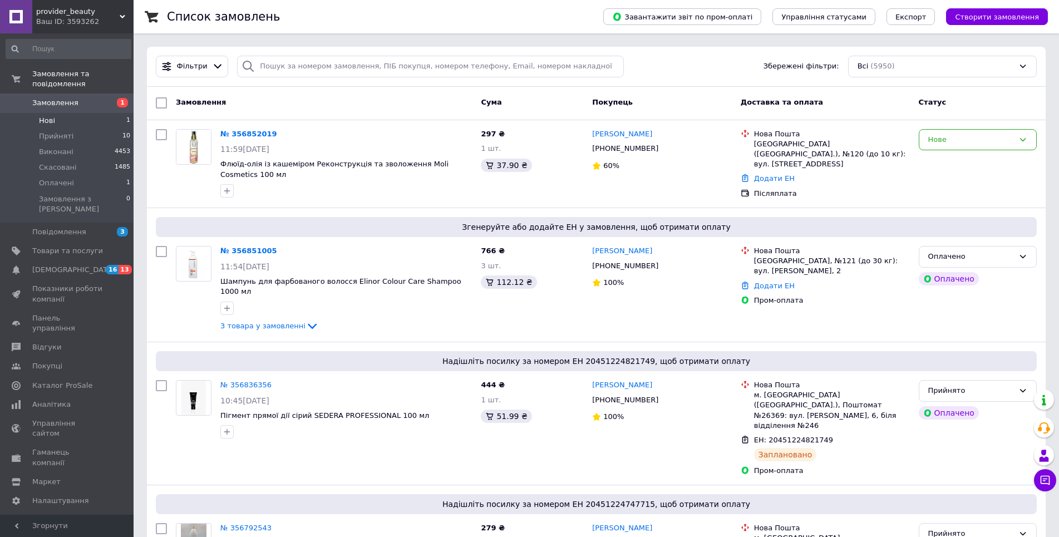
click at [47, 116] on span "Нові" at bounding box center [47, 121] width 16 height 10
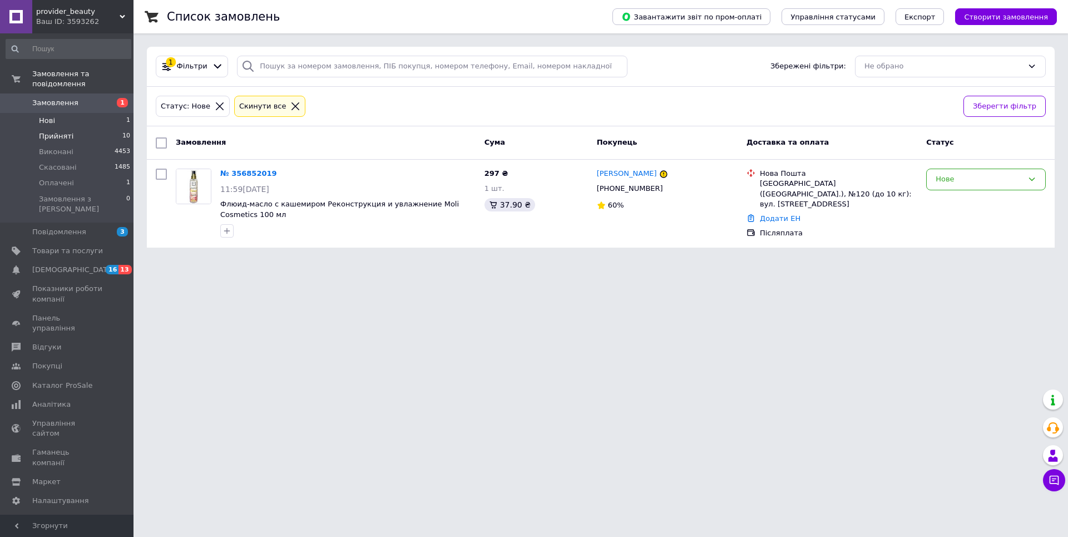
click at [48, 131] on span "Прийняті" at bounding box center [56, 136] width 34 height 10
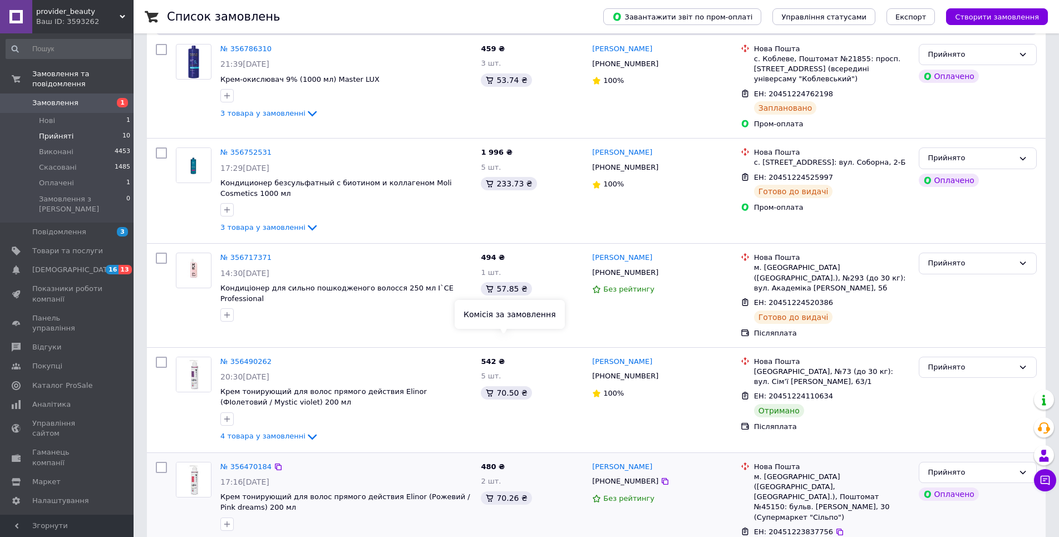
scroll to position [612, 0]
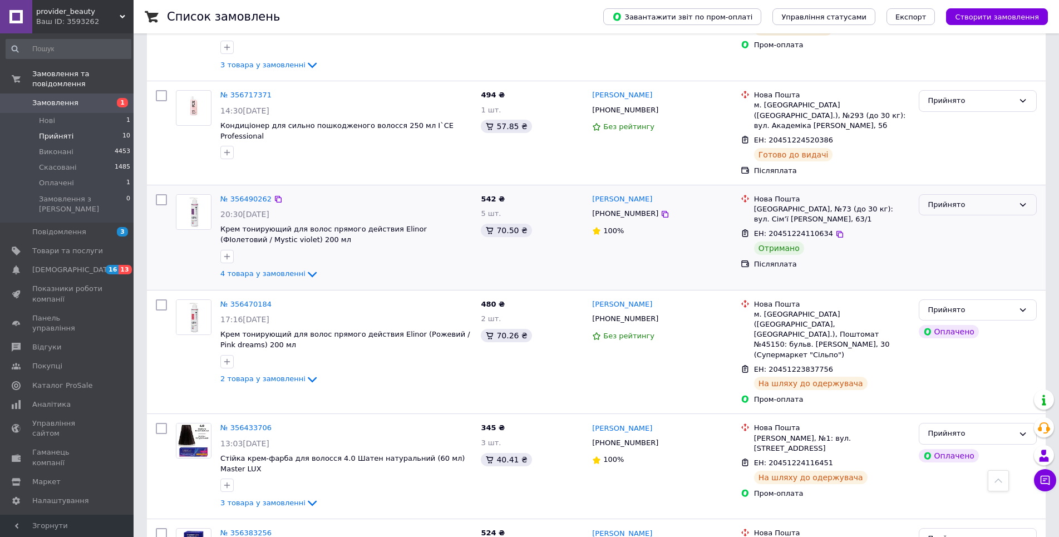
click at [1021, 203] on icon at bounding box center [1023, 204] width 6 height 3
click at [974, 218] on li "Виконано" at bounding box center [977, 228] width 117 height 21
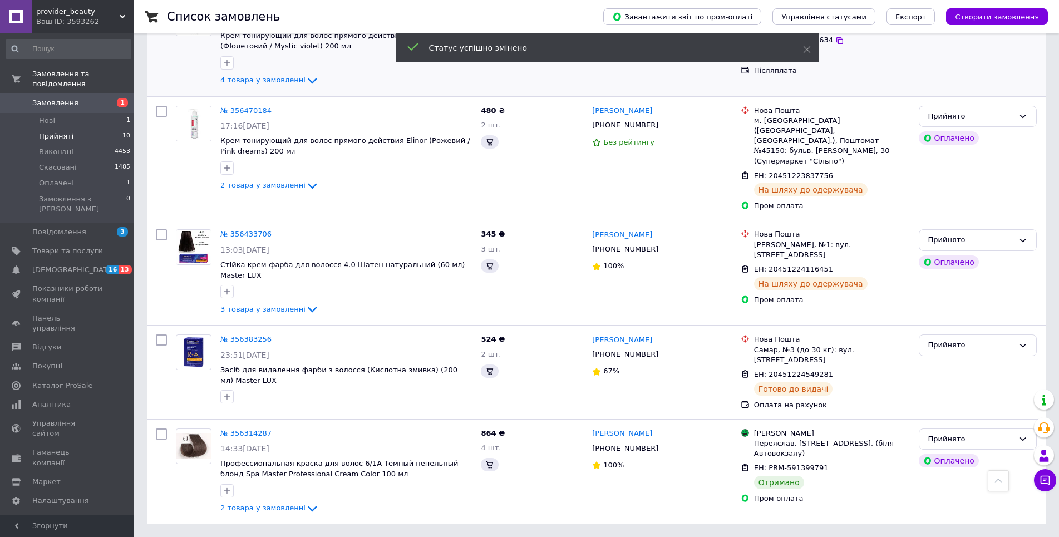
scroll to position [719, 0]
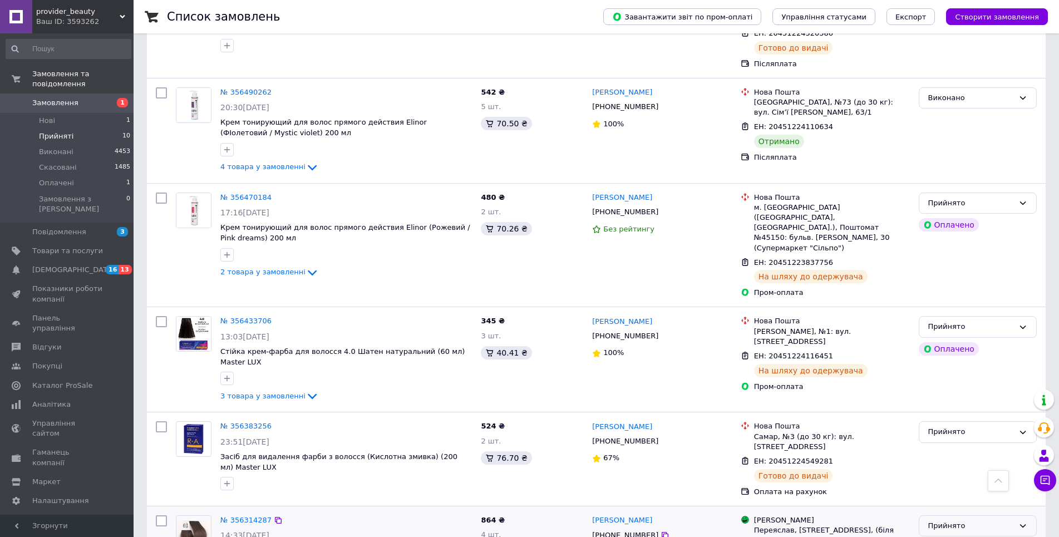
click at [1019, 521] on icon at bounding box center [1022, 525] width 9 height 9
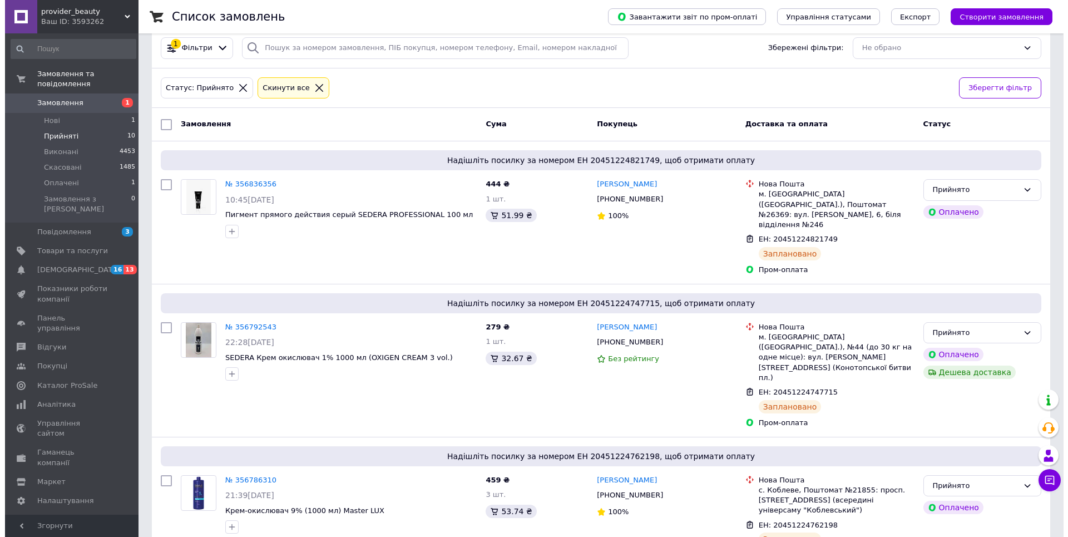
scroll to position [0, 0]
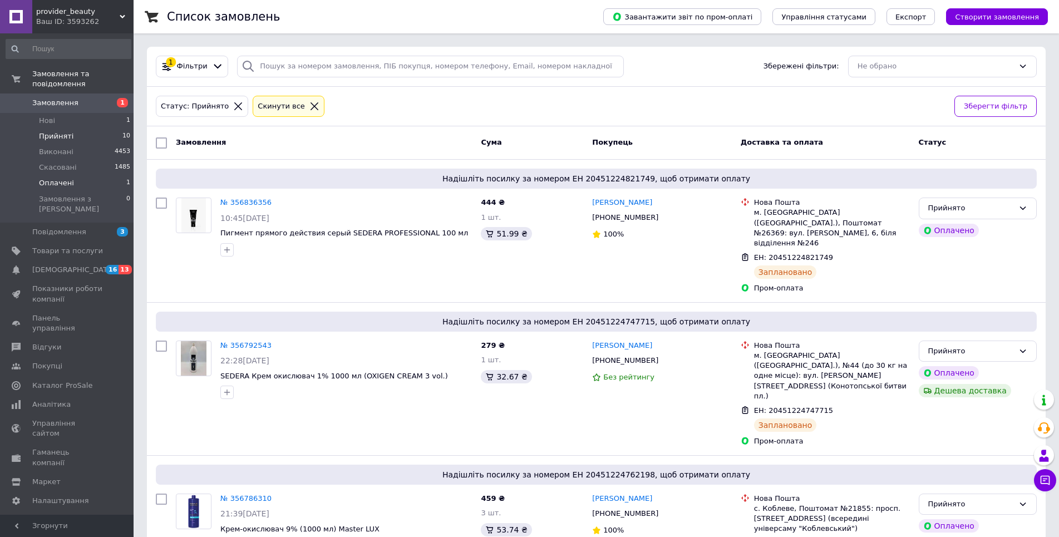
click at [52, 178] on span "Оплачені" at bounding box center [56, 183] width 35 height 10
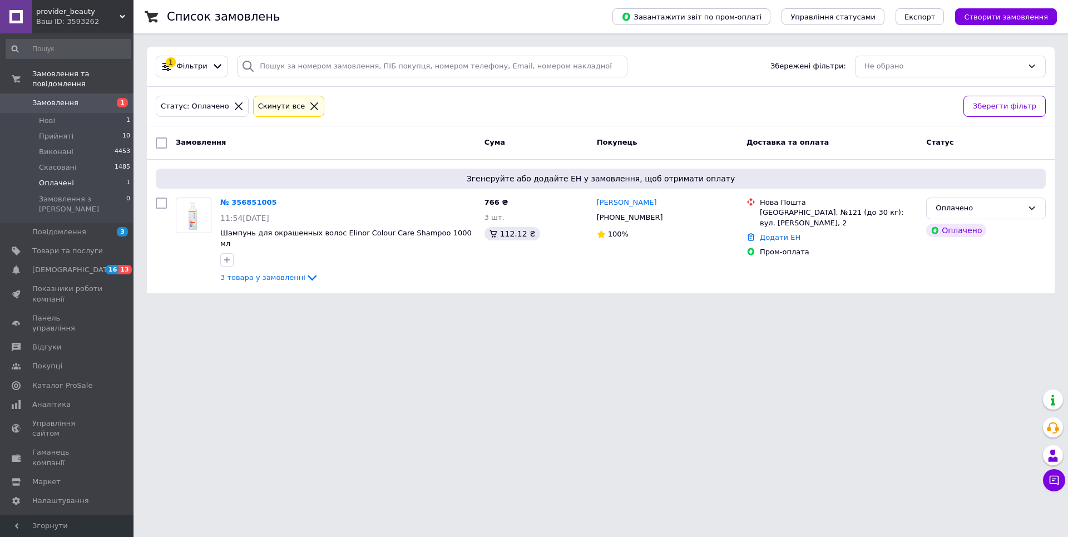
click at [808, 307] on html "provider_beauty Ваш ID: 3593262 Сайт provider_beauty Кабінет покупця Перевірити…" at bounding box center [534, 153] width 1068 height 307
